Goal: Check status: Check status

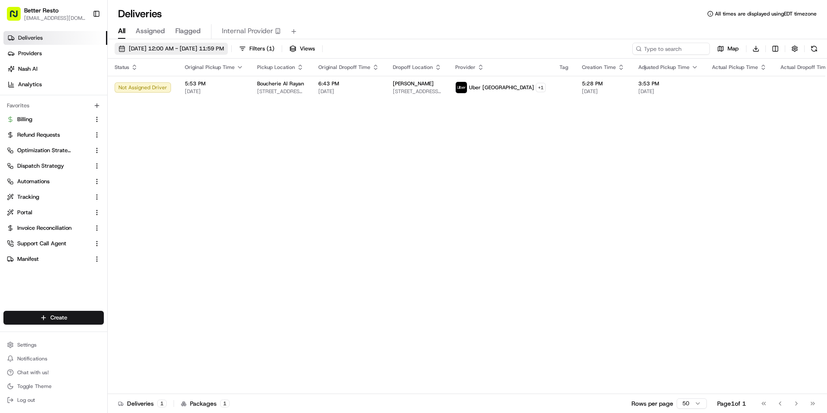
click at [193, 49] on span "[DATE] 12:00 AM - [DATE] 11:59 PM" at bounding box center [176, 49] width 95 height 8
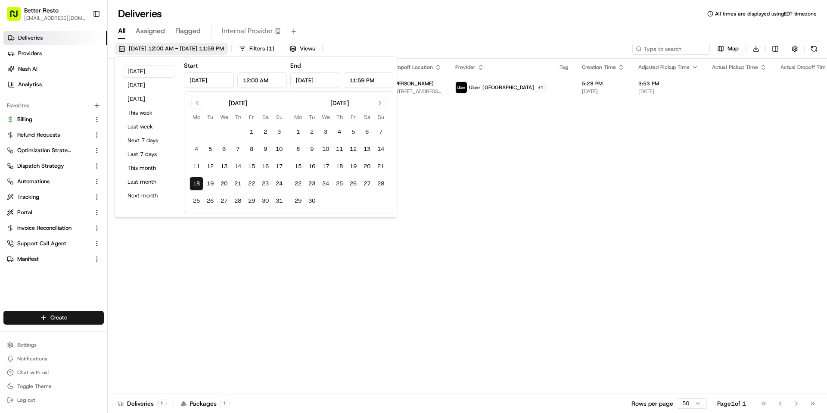
click at [193, 49] on span "[DATE] 12:00 AM - [DATE] 11:59 PM" at bounding box center [176, 49] width 95 height 8
